Goal: Task Accomplishment & Management: Manage account settings

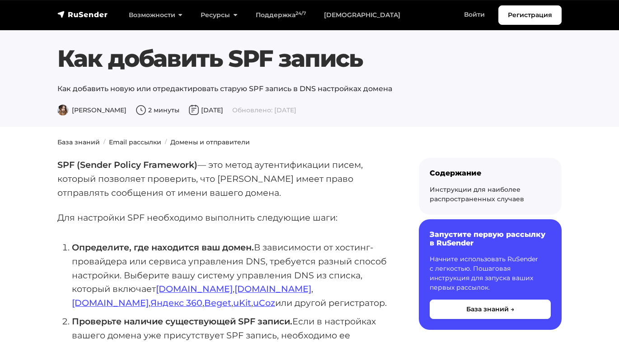
scroll to position [331, 0]
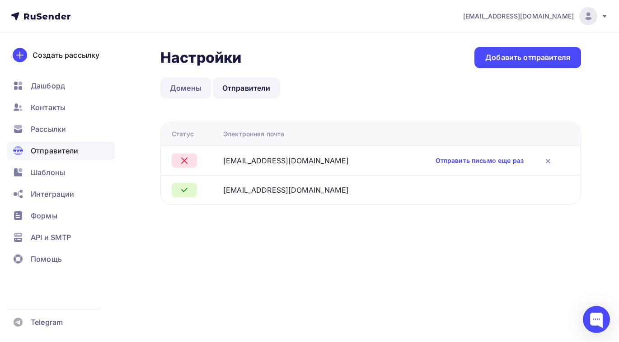
click at [191, 85] on link "Домены" at bounding box center [185, 88] width 51 height 21
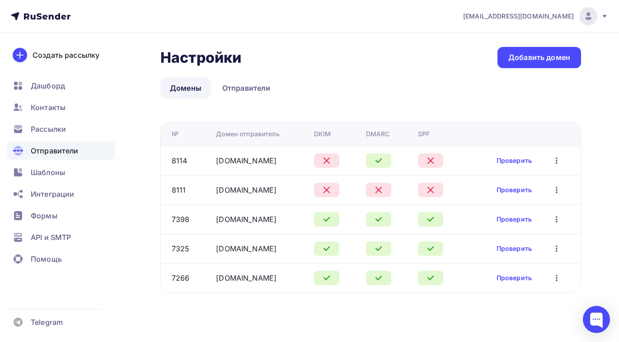
click at [557, 162] on icon "button" at bounding box center [556, 160] width 11 height 11
click at [542, 187] on div "Редактировать" at bounding box center [517, 184] width 87 height 11
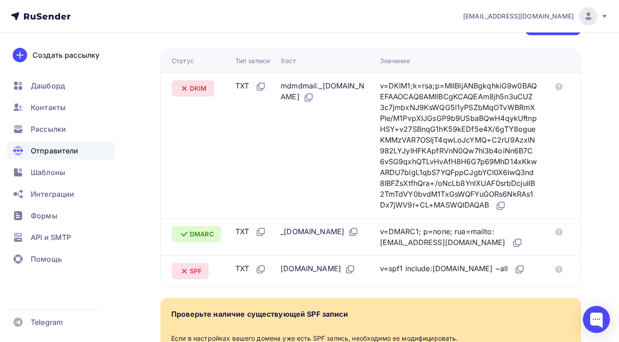
scroll to position [238, 0]
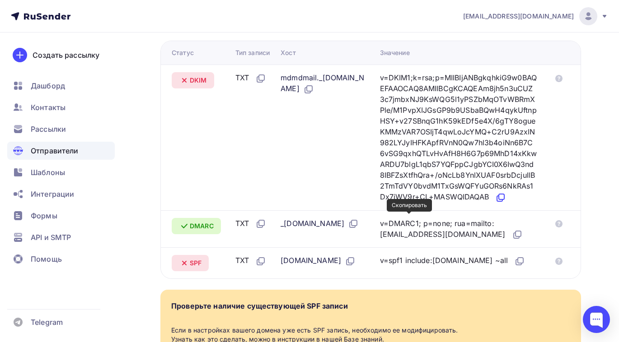
click at [498, 200] on icon at bounding box center [500, 196] width 5 height 5
click at [314, 90] on icon at bounding box center [308, 89] width 11 height 11
click at [498, 200] on icon at bounding box center [500, 196] width 5 height 5
click at [497, 201] on icon at bounding box center [499, 198] width 5 height 5
click at [314, 90] on icon at bounding box center [308, 89] width 11 height 11
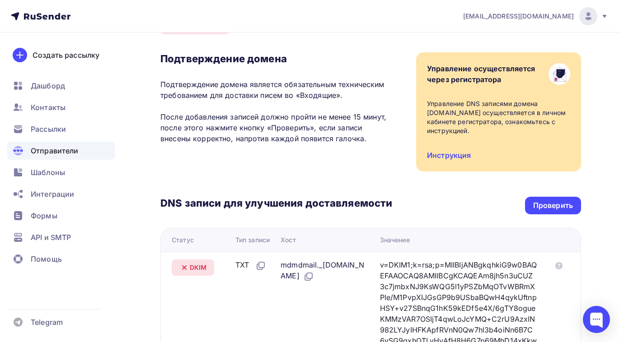
scroll to position [37, 0]
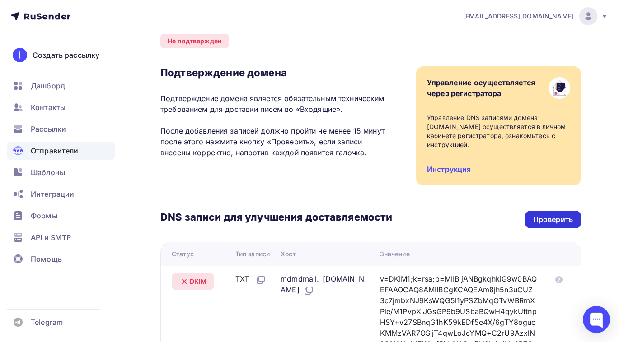
click at [552, 216] on div "Проверить" at bounding box center [553, 219] width 40 height 10
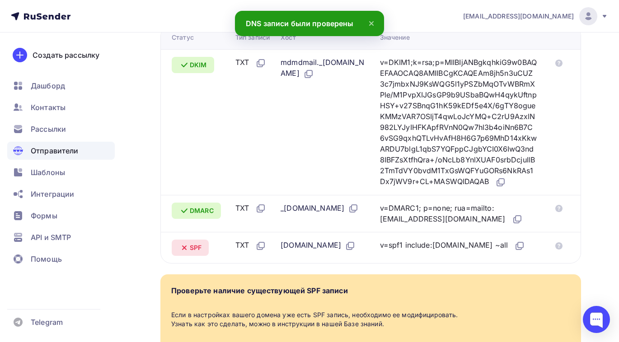
scroll to position [260, 0]
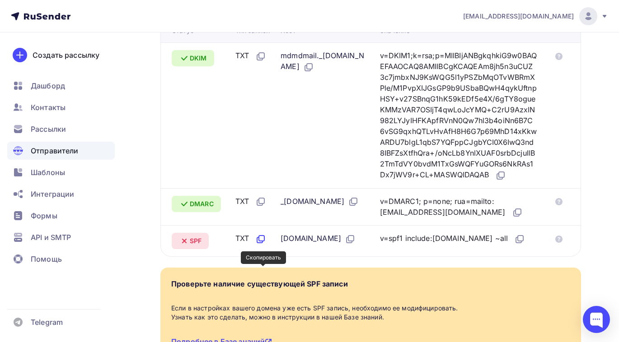
click at [265, 245] on icon at bounding box center [260, 239] width 11 height 11
click at [514, 245] on icon at bounding box center [519, 239] width 11 height 11
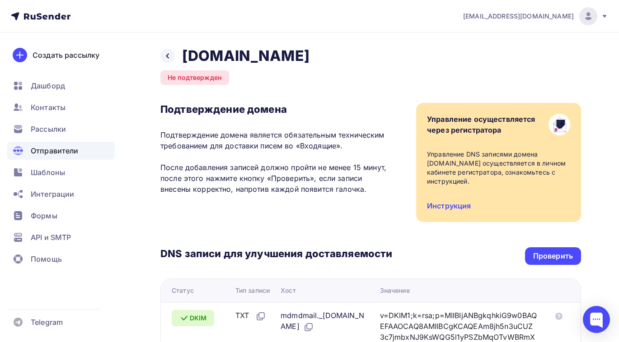
scroll to position [0, 0]
click at [570, 257] on div "Проверить" at bounding box center [553, 256] width 40 height 10
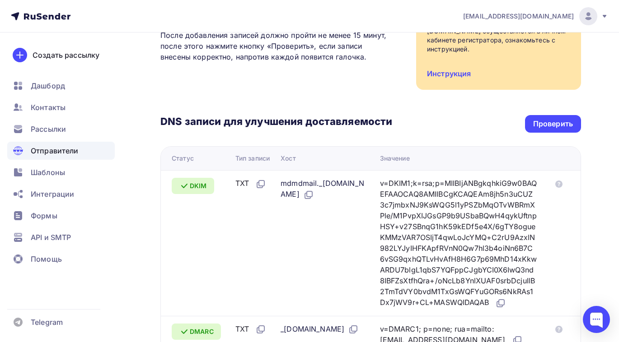
scroll to position [126, 0]
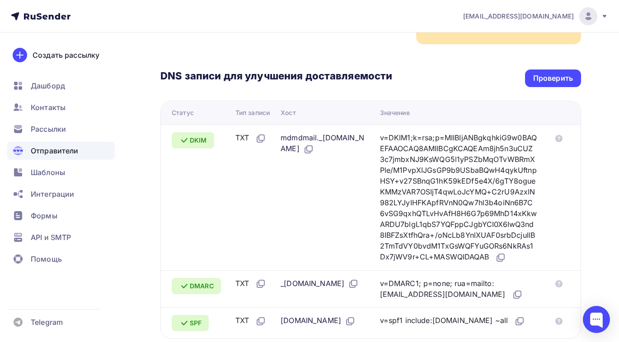
scroll to position [151, 0]
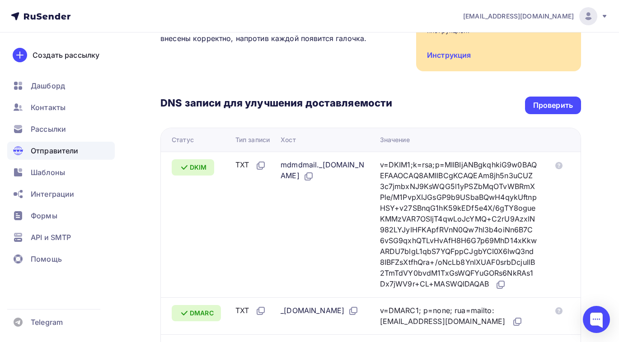
click at [61, 149] on span "Отправители" at bounding box center [55, 150] width 48 height 11
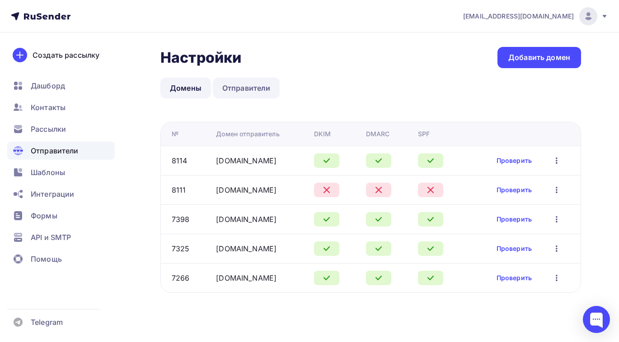
click at [256, 86] on link "Отправители" at bounding box center [246, 88] width 67 height 21
